Goal: Communication & Community: Ask a question

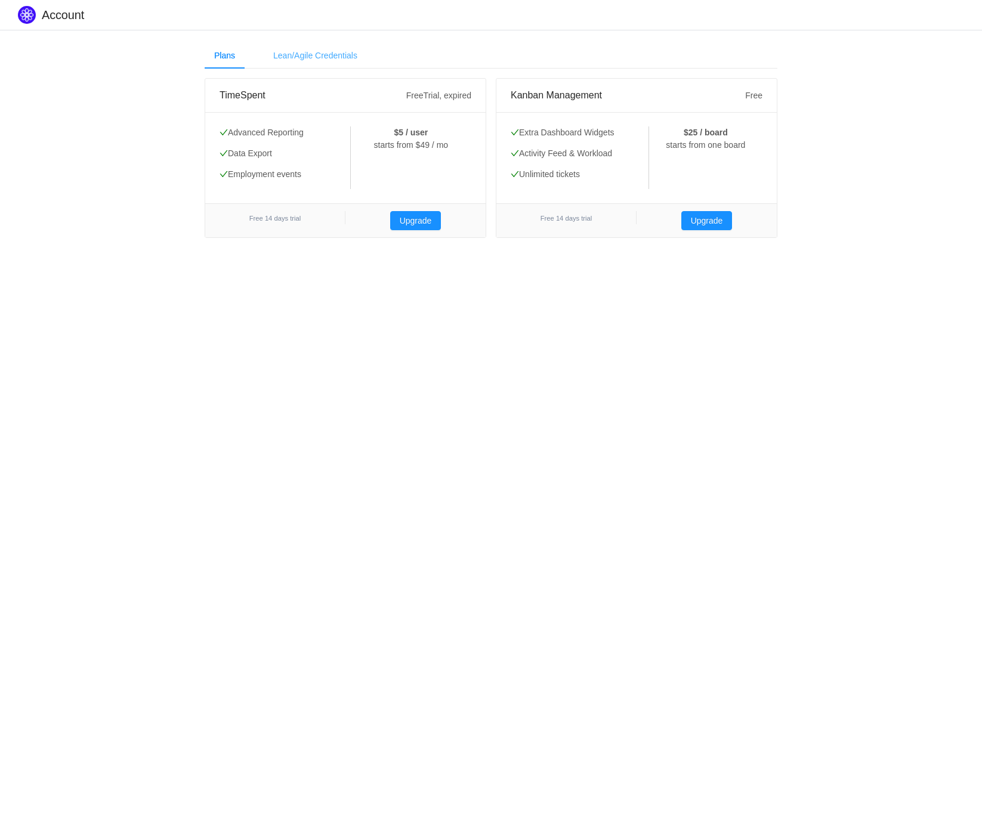
click at [333, 53] on div "Lean/Agile Credentials" at bounding box center [315, 55] width 103 height 27
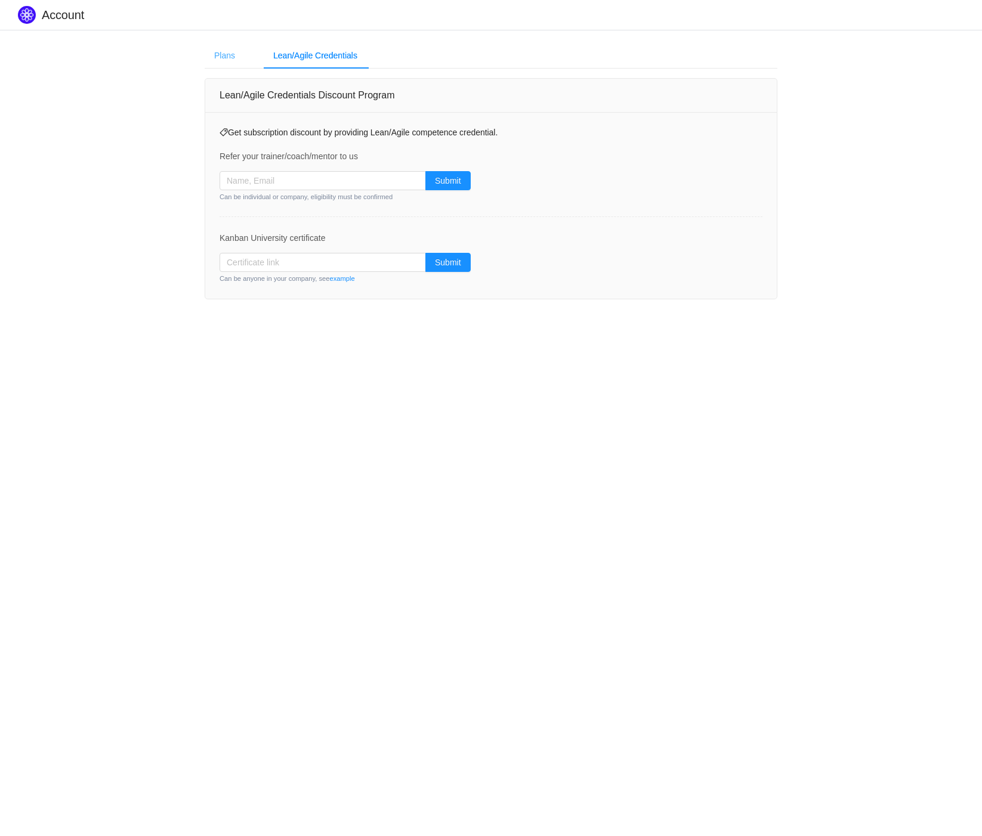
click at [232, 49] on div "Plans" at bounding box center [225, 55] width 40 height 27
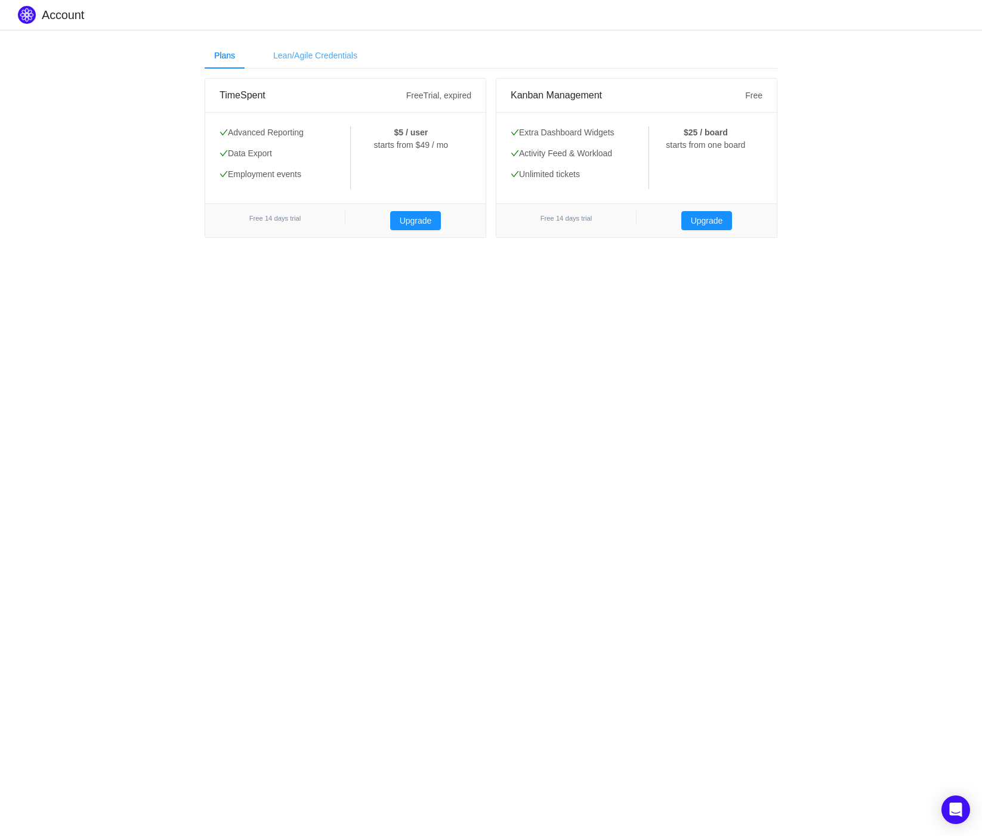
click at [306, 62] on div "Lean/Agile Credentials" at bounding box center [315, 55] width 103 height 27
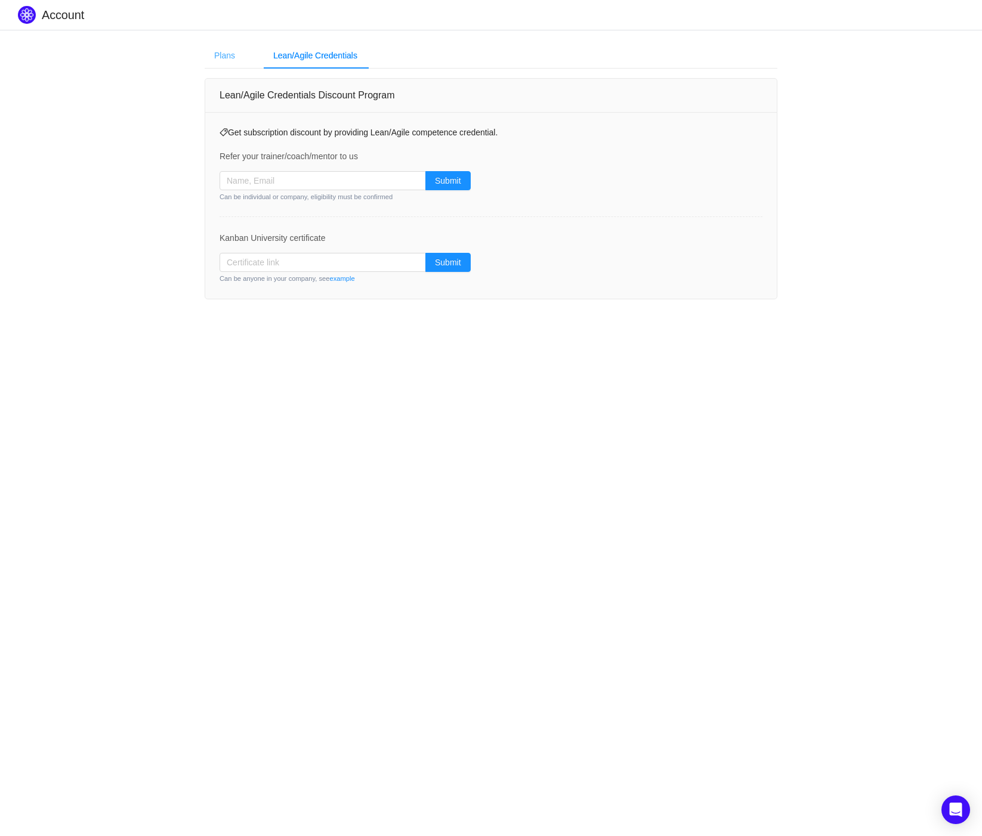
click at [221, 58] on div "Plans" at bounding box center [225, 55] width 40 height 27
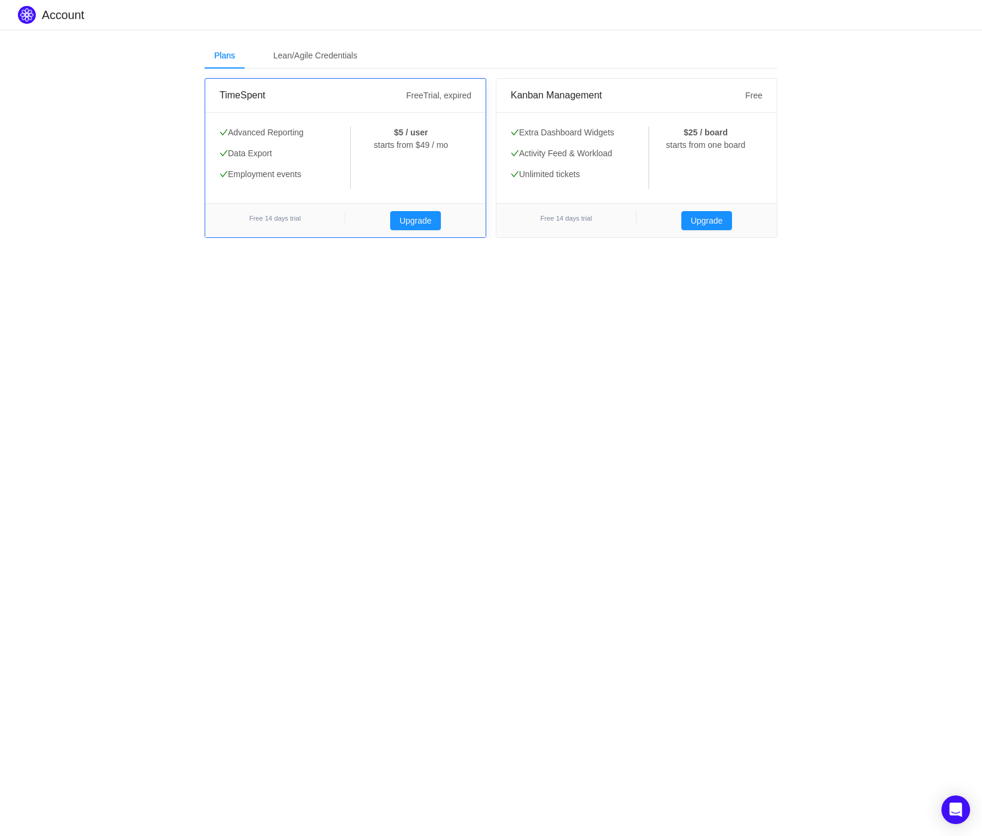
click at [377, 140] on div "$5 / user starts from $49 / mo" at bounding box center [411, 157] width 120 height 63
click at [395, 188] on div "$5 / user starts from $49 / mo" at bounding box center [411, 157] width 120 height 63
click at [945, 813] on div "Open Intercom Messenger" at bounding box center [956, 810] width 32 height 32
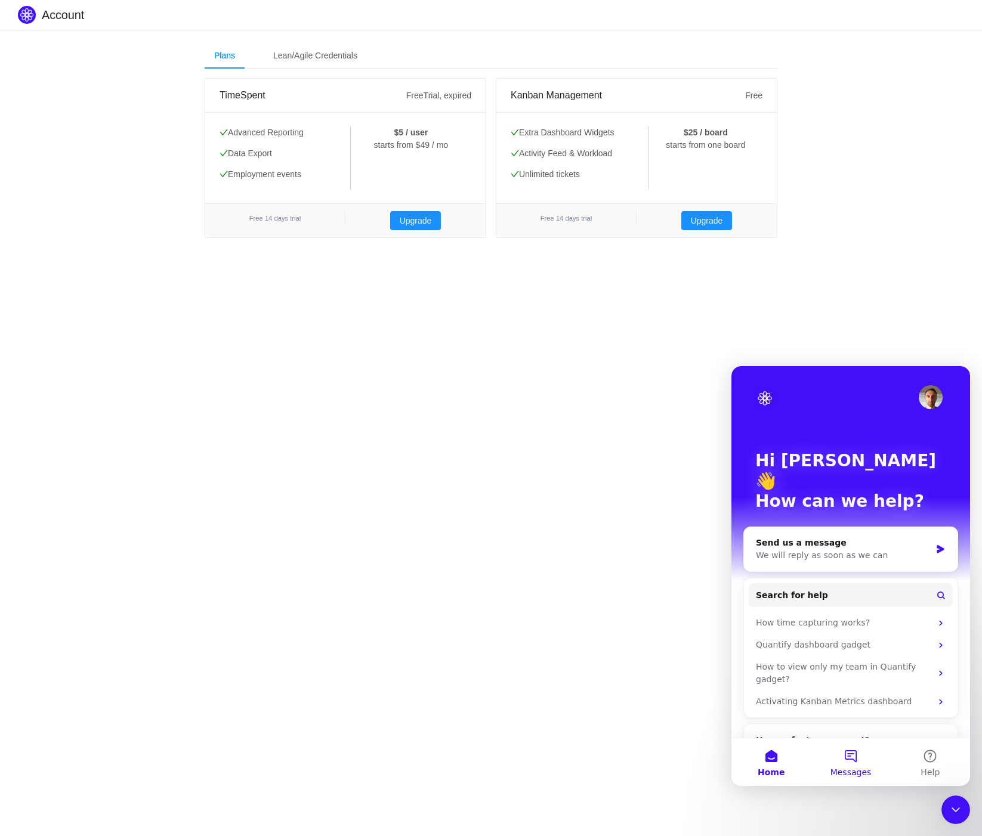
click at [853, 766] on button "Messages" at bounding box center [849, 762] width 79 height 48
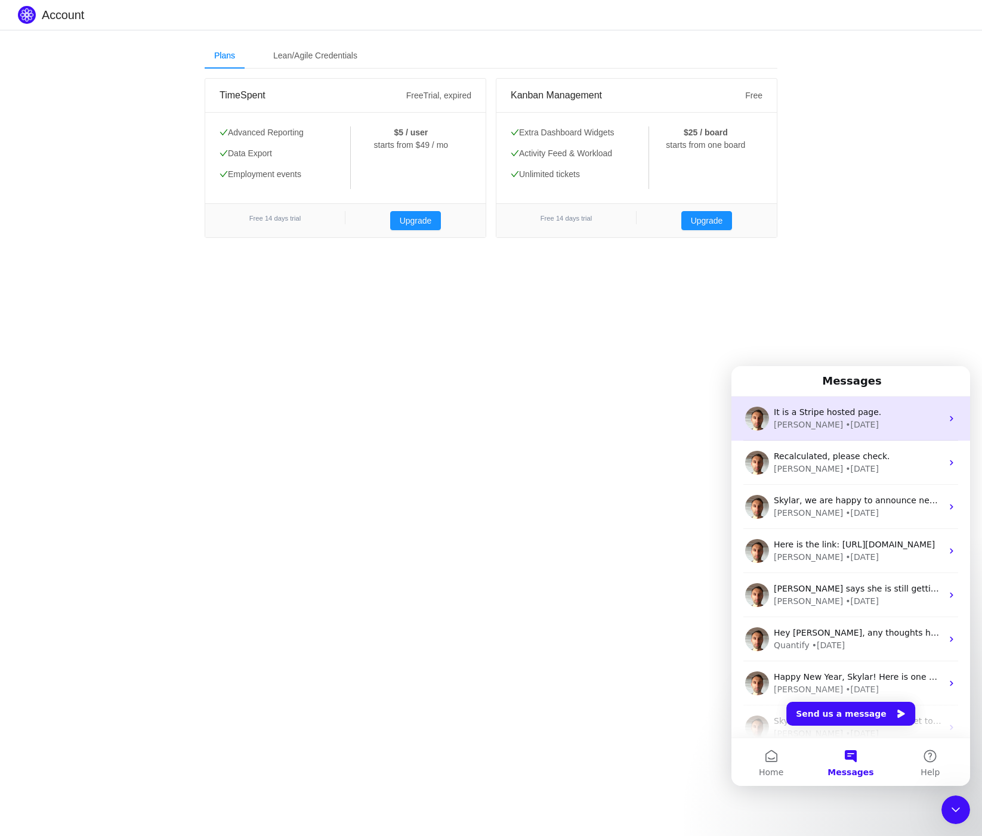
click at [869, 419] on div "[PERSON_NAME] • [DATE]" at bounding box center [857, 425] width 168 height 13
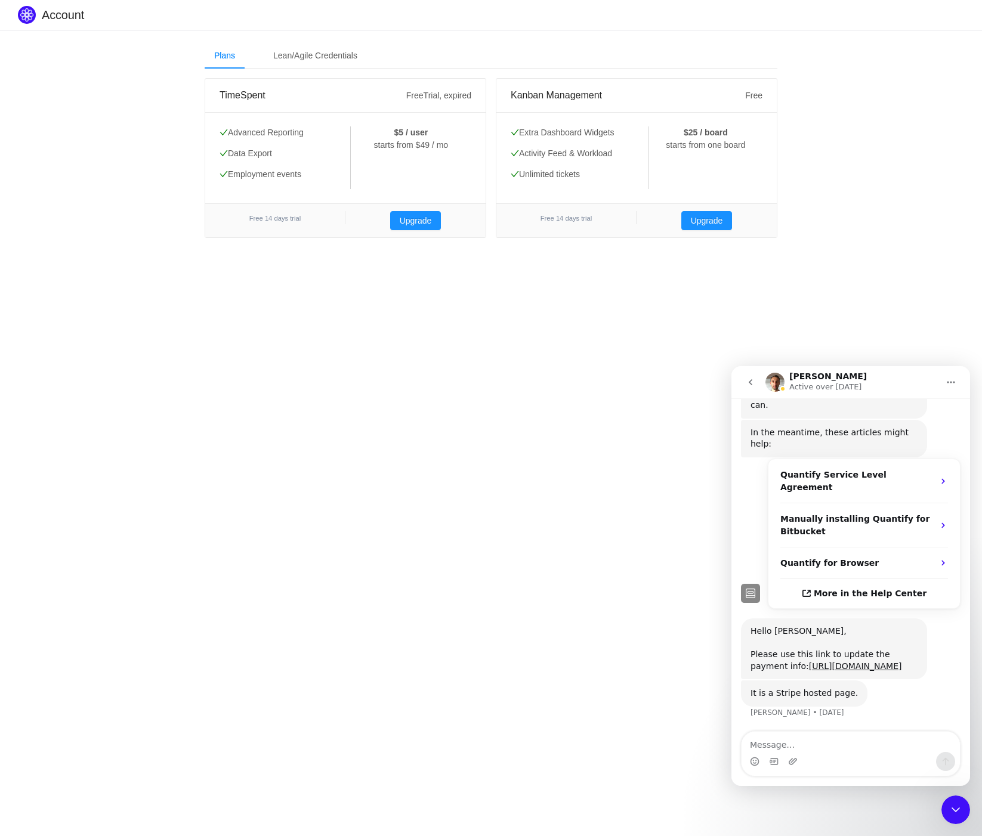
scroll to position [165, 0]
click at [821, 748] on textarea "Message…" at bounding box center [850, 742] width 218 height 20
click at [836, 661] on link "[URL][DOMAIN_NAME]" at bounding box center [855, 666] width 93 height 10
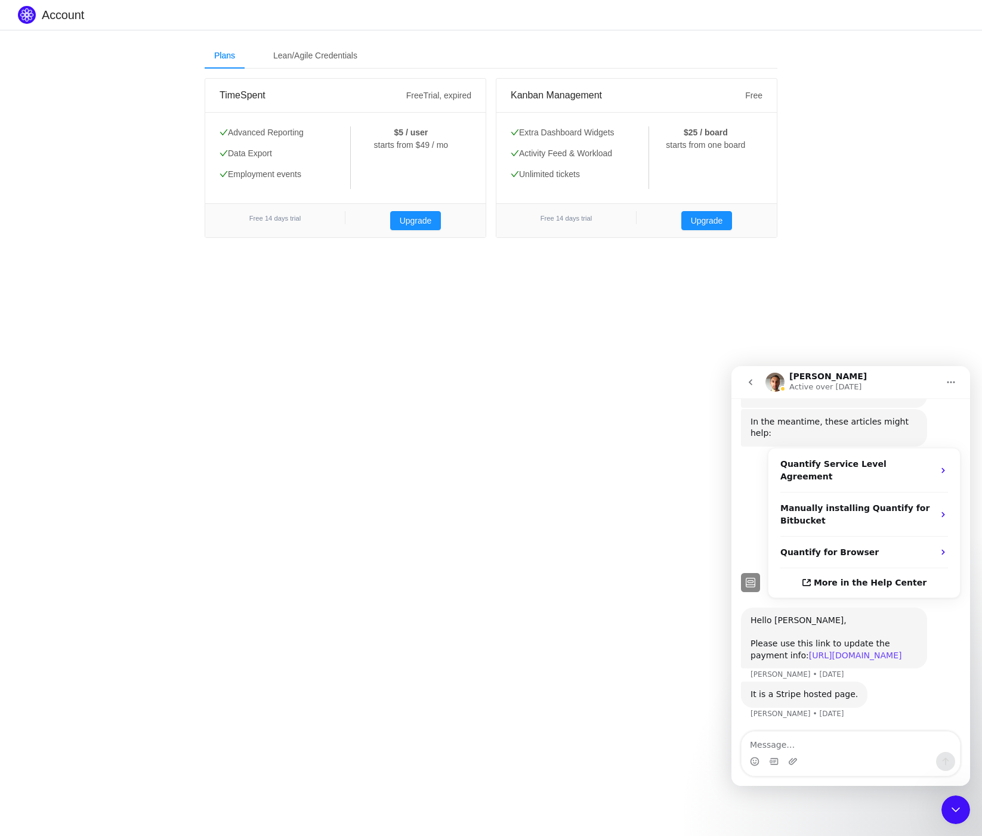
scroll to position [177, 0]
click at [801, 745] on textarea "Message…" at bounding box center [850, 742] width 218 height 20
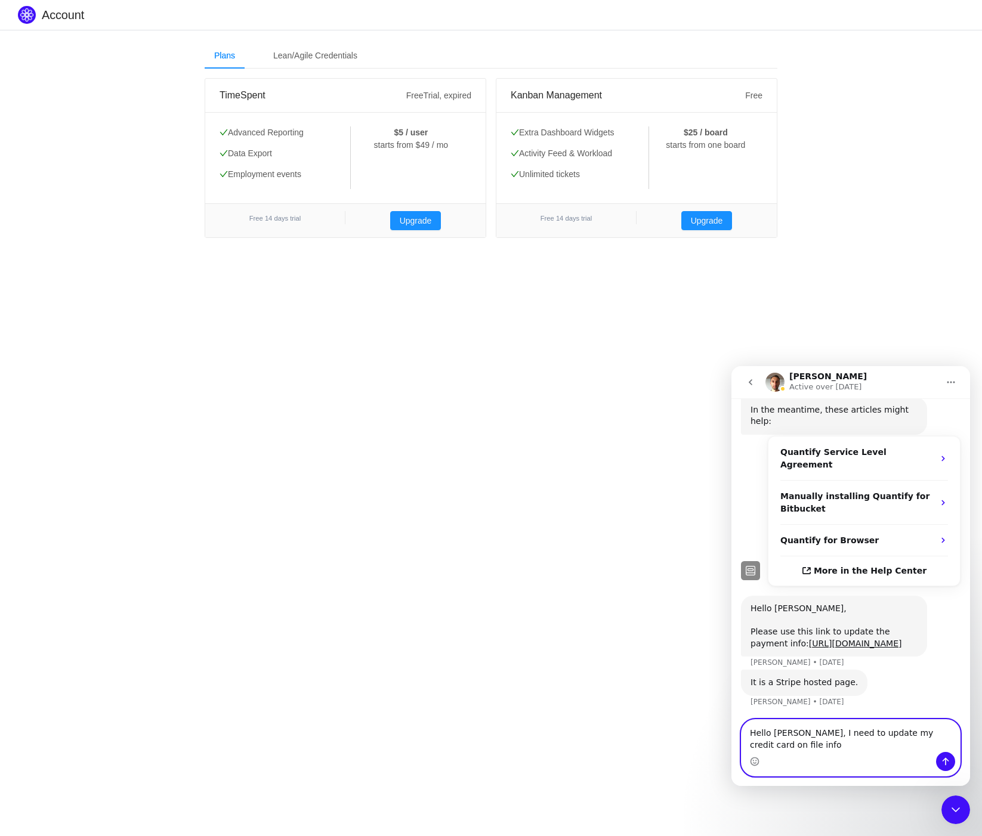
scroll to position [188, 0]
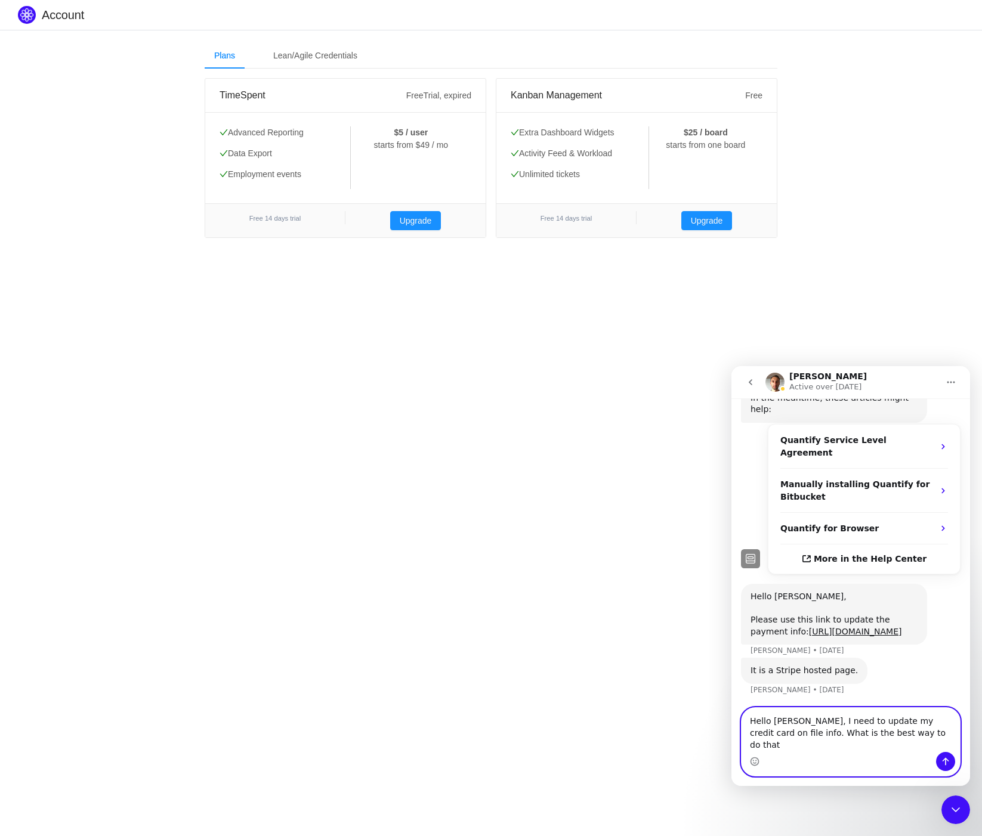
type textarea "Hello [PERSON_NAME], I need to update my credit card on file info. What is the …"
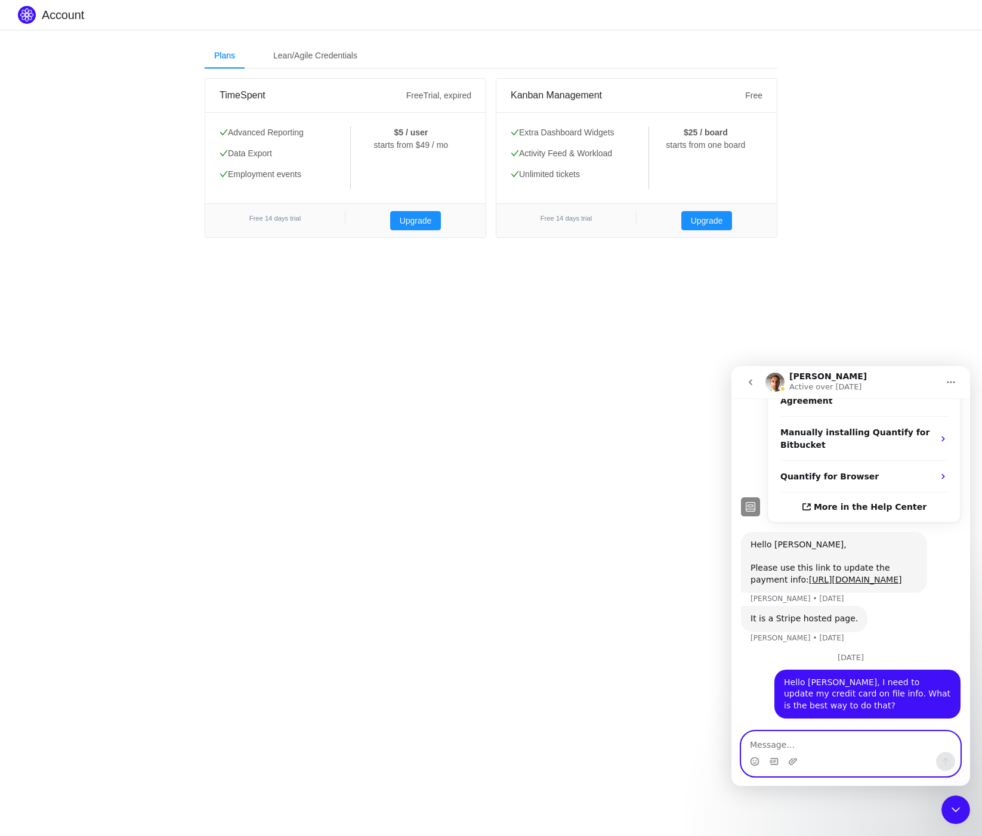
scroll to position [267, 0]
